Goal: Task Accomplishment & Management: Use online tool/utility

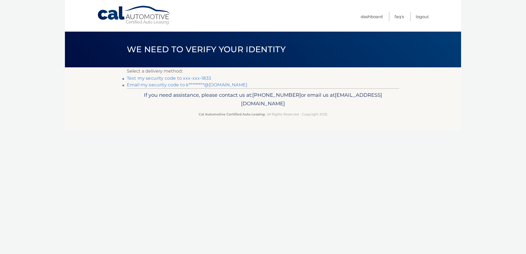
click at [197, 76] on link "Text my security code to xxx-xxx-1833" at bounding box center [169, 78] width 84 height 5
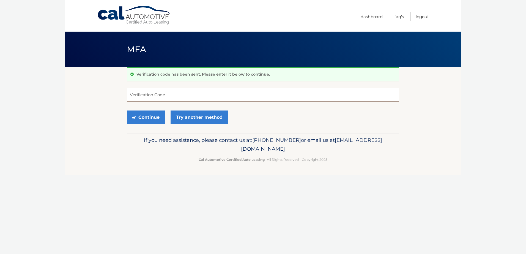
click at [227, 100] on input "Verification Code" at bounding box center [263, 95] width 272 height 14
type input "598394"
click at [152, 115] on button "Continue" at bounding box center [146, 118] width 38 height 14
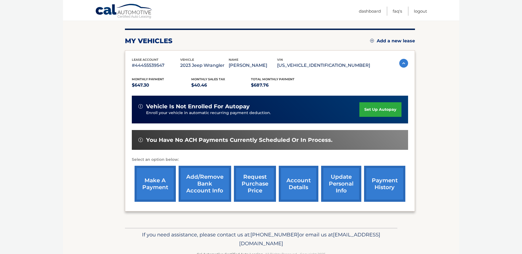
scroll to position [79, 0]
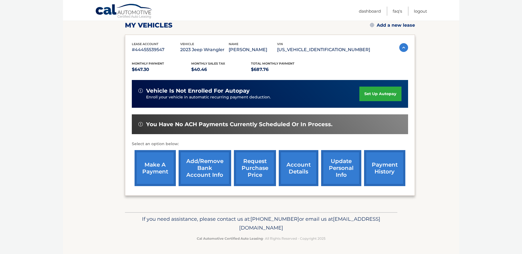
click at [154, 163] on link "make a payment" at bounding box center [155, 168] width 41 height 36
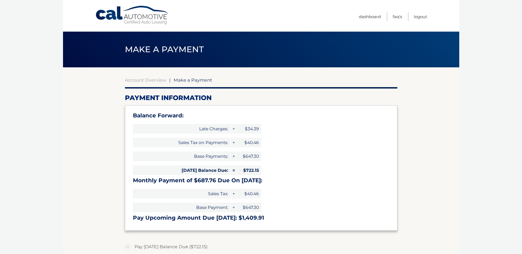
select select "OGUzNjRiZmEtYTliOS00YTQ4LTg1MTAtZmQ3OWMzYWY5ZWNj"
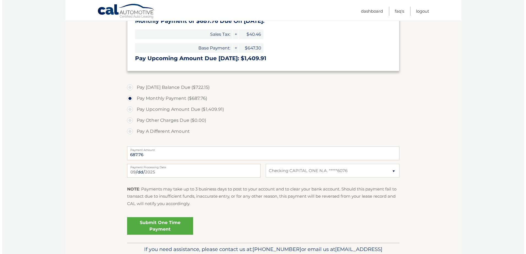
scroll to position [165, 0]
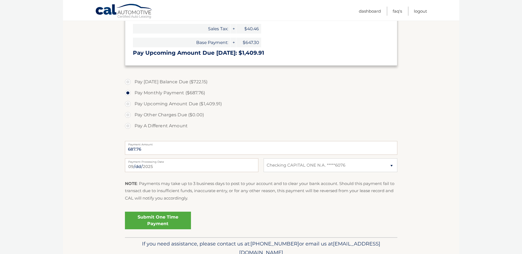
click at [161, 219] on link "Submit One Time Payment" at bounding box center [158, 221] width 66 height 18
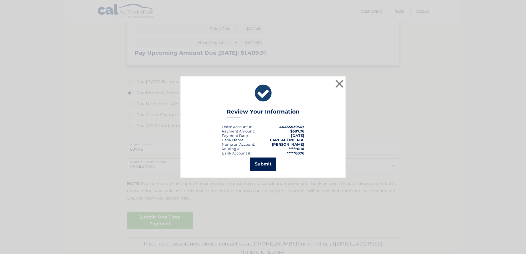
click at [268, 164] on button "Submit" at bounding box center [263, 164] width 26 height 13
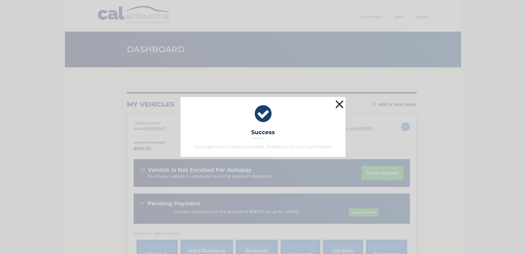
click at [339, 103] on button "×" at bounding box center [339, 104] width 11 height 11
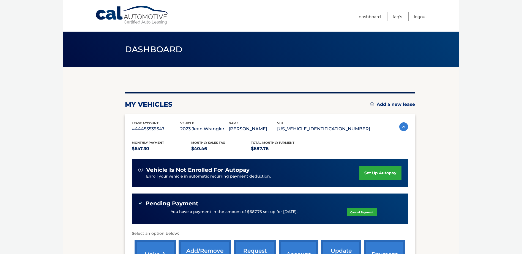
scroll to position [55, 0]
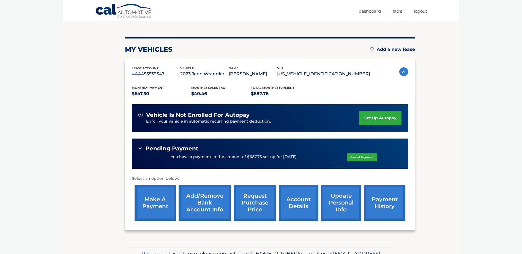
click at [155, 201] on link "make a payment" at bounding box center [155, 203] width 41 height 36
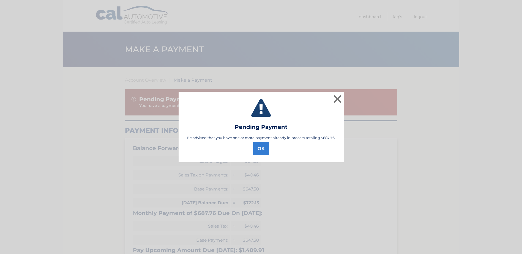
select select "OGUzNjRiZmEtYTliOS00YTQ4LTg1MTAtZmQ3OWMzYWY5ZWNj"
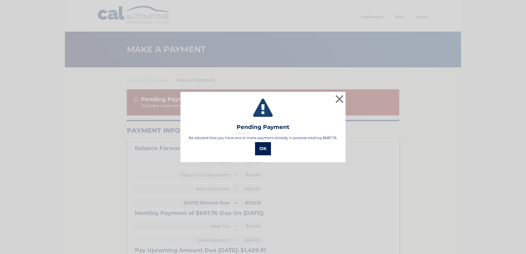
click at [267, 147] on button "OK" at bounding box center [263, 148] width 16 height 13
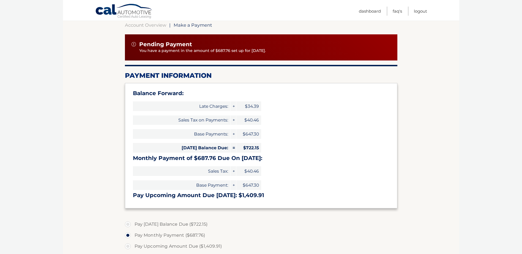
scroll to position [83, 0]
